Goal: Communication & Community: Ask a question

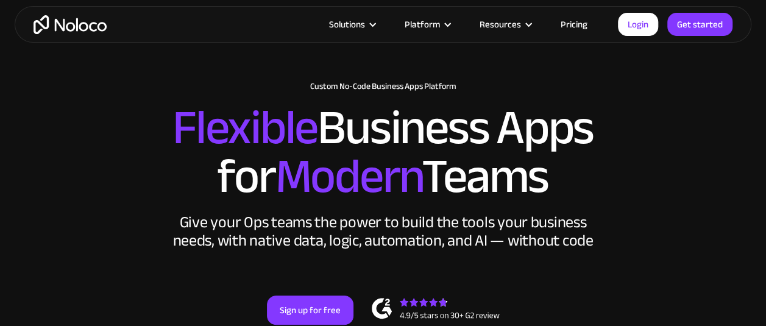
scroll to position [122, 0]
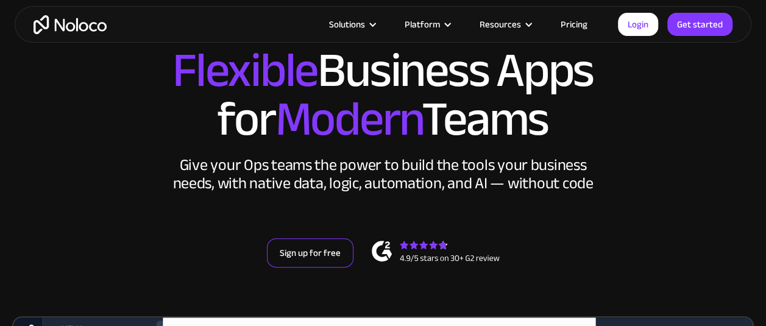
click at [307, 252] on link "Sign up for free" at bounding box center [310, 252] width 87 height 29
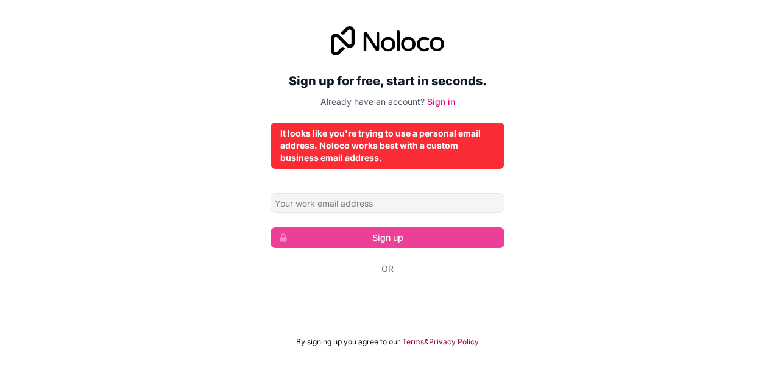
click at [331, 215] on form "Sign up Or By signing up you agree to our Terms & Privacy Policy" at bounding box center [388, 270] width 234 height 154
click at [308, 205] on input "Email address" at bounding box center [388, 202] width 234 height 19
type input "mohamedsedig.uiux@gmail.com"
click at [446, 97] on link "Sign in" at bounding box center [441, 101] width 28 height 10
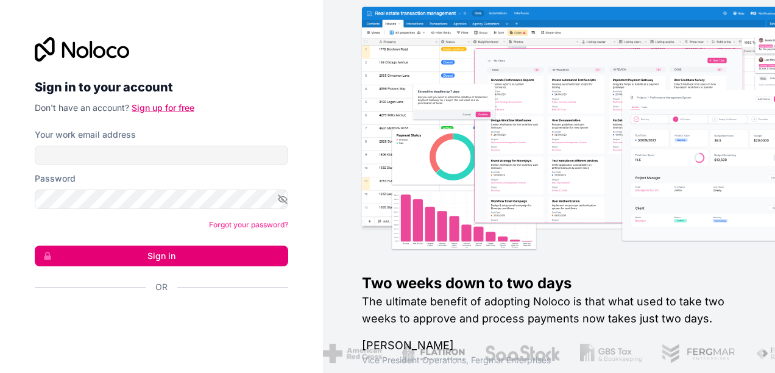
click at [156, 106] on link "Sign up for free" at bounding box center [163, 107] width 63 height 10
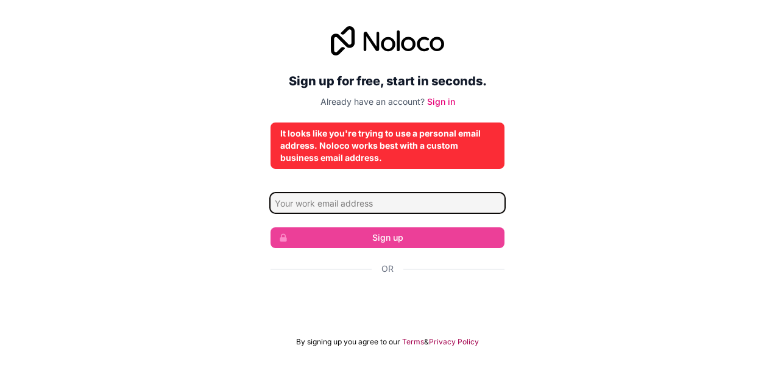
click at [348, 204] on input "Email address" at bounding box center [388, 202] width 234 height 19
click at [361, 202] on input "Email address" at bounding box center [388, 202] width 234 height 19
click at [361, 202] on input "mohamed" at bounding box center [388, 202] width 234 height 19
type input "mohamedalsedig@serco.ae"
click at [395, 202] on input "mohamedalsedig@serco.ae" at bounding box center [388, 202] width 234 height 19
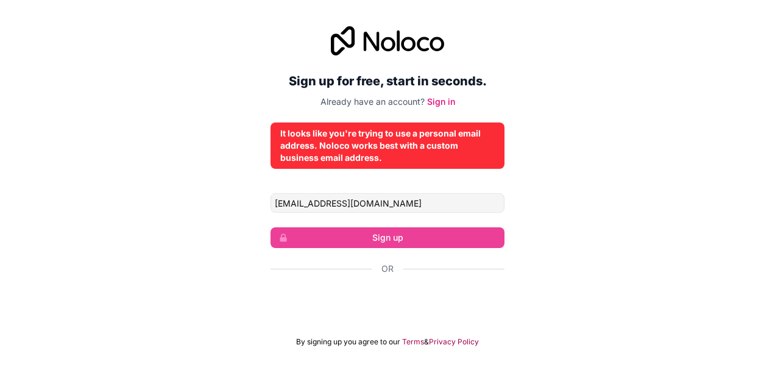
click at [414, 325] on link "Terms" at bounding box center [413, 342] width 22 height 10
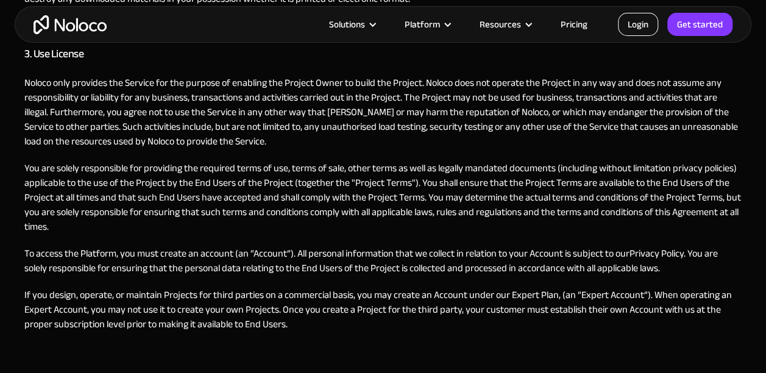
click at [625, 27] on link "Login" at bounding box center [638, 24] width 40 height 23
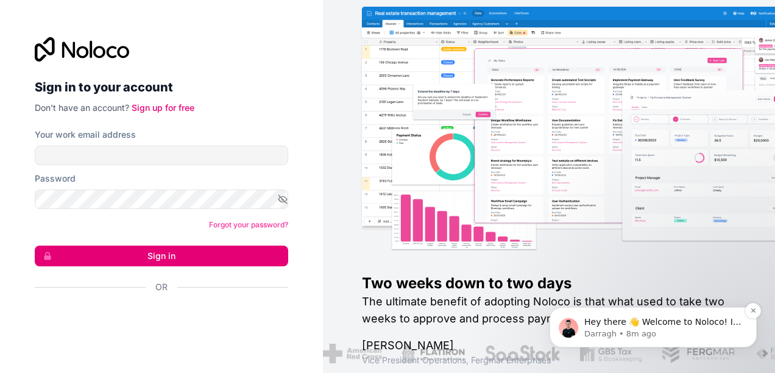
click at [600, 324] on span "Hey there 👋 Welcome to Noloco! If you have any questions, just reply to this me…" at bounding box center [662, 340] width 157 height 46
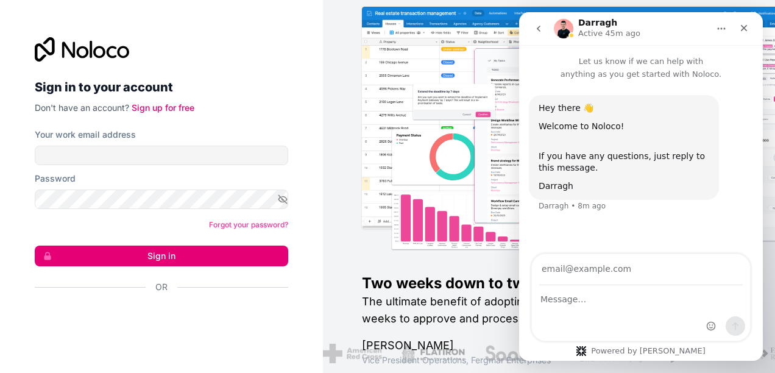
click at [572, 272] on input "Your email" at bounding box center [641, 269] width 204 height 31
type input "can i use my personal email ?"
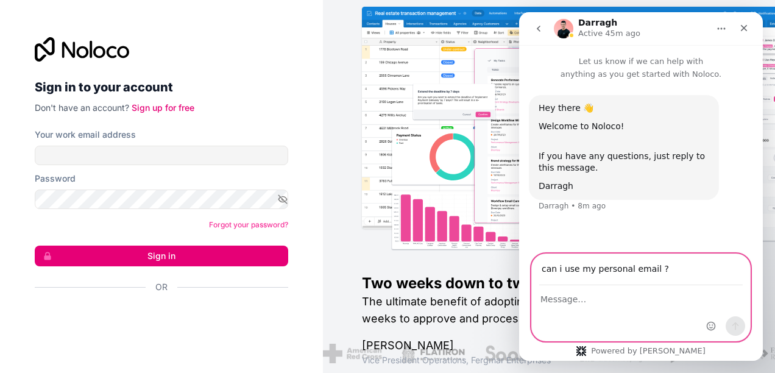
click at [615, 305] on textarea "Message…" at bounding box center [641, 296] width 218 height 21
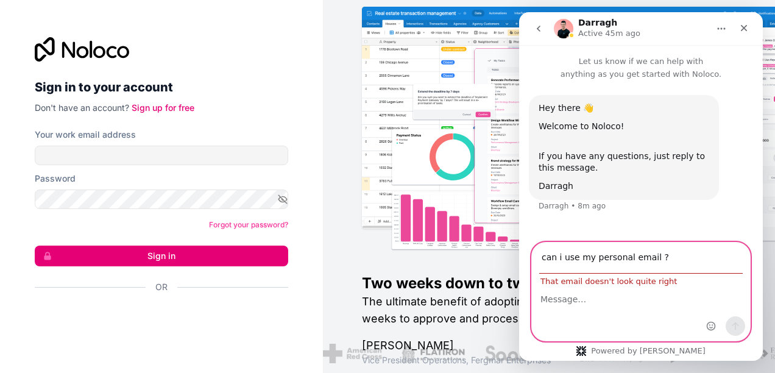
drag, startPoint x: 656, startPoint y: 262, endPoint x: 528, endPoint y: 259, distance: 127.4
click at [528, 259] on div "can i use my personal email ? That email doesn't look quite right" at bounding box center [641, 291] width 244 height 99
click at [582, 289] on textarea "Message…" at bounding box center [641, 296] width 218 height 21
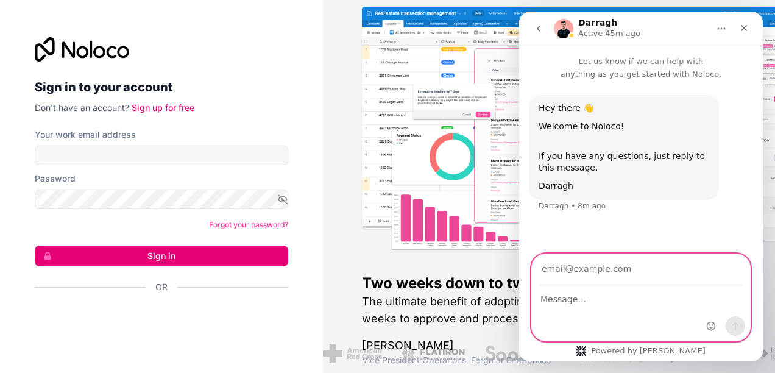
paste textarea "can i use my personal email ?"
type textarea "can i use my personal email ?"
click at [572, 274] on input "Your email" at bounding box center [641, 269] width 204 height 31
type input "mohamedsedig.uiux@gmail.com"
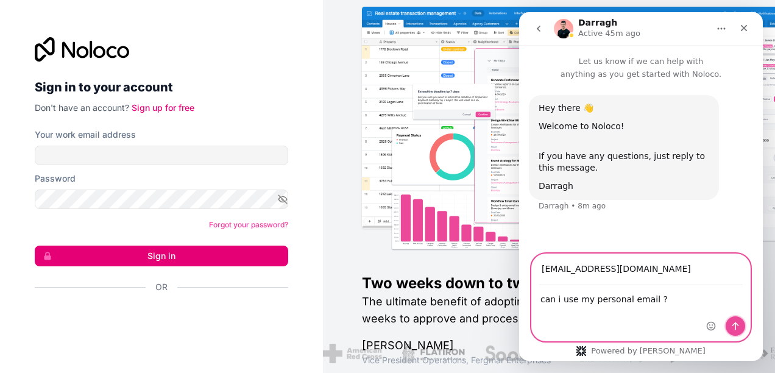
click at [735, 324] on icon "Send a message…" at bounding box center [735, 326] width 7 height 8
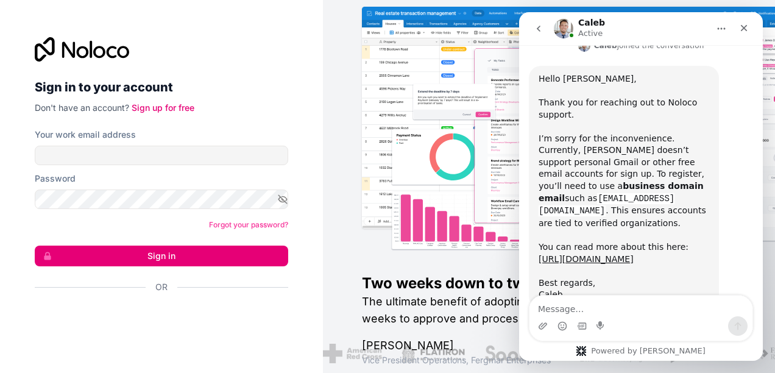
scroll to position [312, 0]
